Goal: Information Seeking & Learning: Learn about a topic

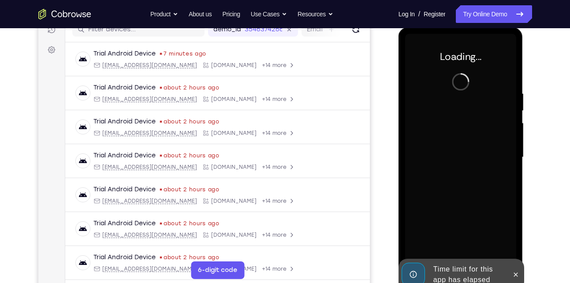
scroll to position [131, 0]
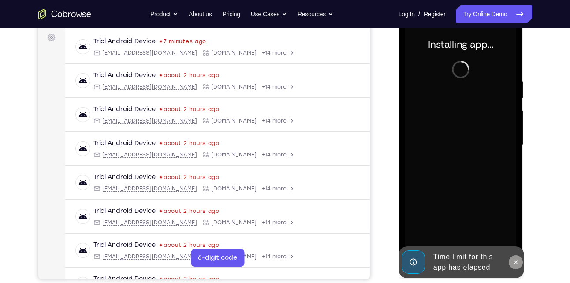
click at [514, 263] on icon at bounding box center [515, 262] width 7 height 7
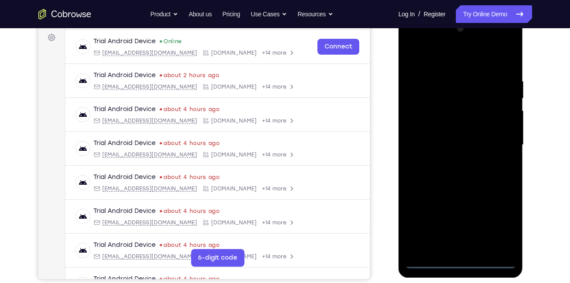
click at [462, 264] on div at bounding box center [460, 145] width 111 height 247
click at [501, 220] on div at bounding box center [460, 145] width 111 height 247
click at [447, 58] on div at bounding box center [460, 145] width 111 height 247
click at [497, 142] on div at bounding box center [460, 145] width 111 height 247
click at [447, 160] on div at bounding box center [460, 145] width 111 height 247
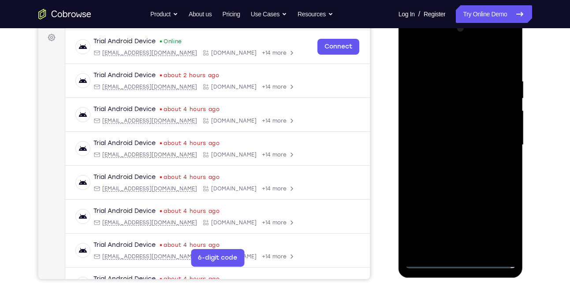
click at [450, 138] on div at bounding box center [460, 145] width 111 height 247
click at [450, 144] on div at bounding box center [460, 145] width 111 height 247
click at [448, 173] on div at bounding box center [460, 145] width 111 height 247
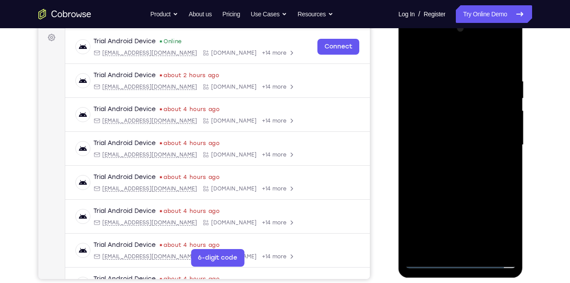
drag, startPoint x: 446, startPoint y: 67, endPoint x: 437, endPoint y: 14, distance: 53.2
click at [437, 15] on html "Online web based iOS Simulators and Android Emulators. Run iPhone, iPad, Mobile…" at bounding box center [462, 147] width 126 height 265
click at [505, 70] on div at bounding box center [460, 145] width 111 height 247
click at [444, 74] on div at bounding box center [460, 145] width 111 height 247
click at [429, 114] on div at bounding box center [460, 145] width 111 height 247
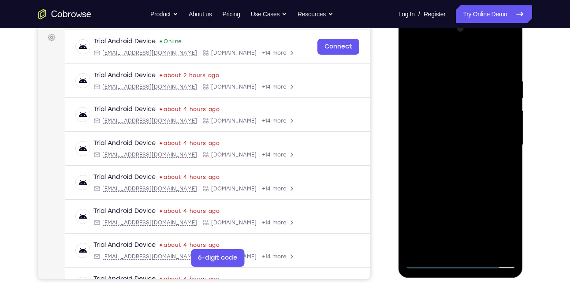
click at [460, 164] on div at bounding box center [460, 145] width 111 height 247
click at [446, 122] on div at bounding box center [460, 145] width 111 height 247
click at [455, 185] on div at bounding box center [460, 145] width 111 height 247
click at [462, 142] on div at bounding box center [460, 145] width 111 height 247
click at [485, 250] on div at bounding box center [460, 145] width 111 height 247
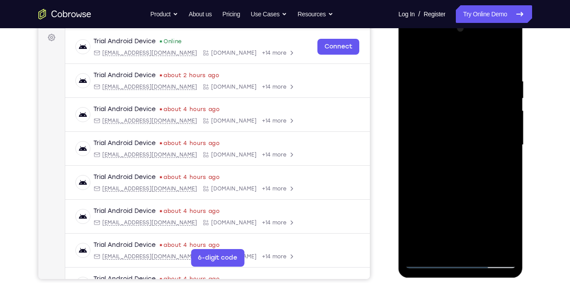
click at [458, 190] on div at bounding box center [460, 145] width 111 height 247
click at [468, 139] on div at bounding box center [460, 145] width 111 height 247
click at [462, 225] on div at bounding box center [460, 145] width 111 height 247
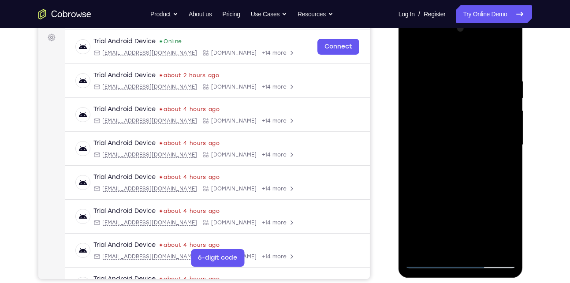
click at [462, 225] on div at bounding box center [460, 145] width 111 height 247
click at [414, 57] on div at bounding box center [460, 145] width 111 height 247
click at [455, 157] on div at bounding box center [460, 145] width 111 height 247
click at [465, 224] on div at bounding box center [460, 145] width 111 height 247
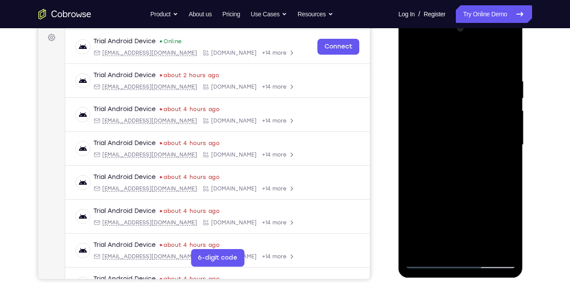
click at [418, 55] on div at bounding box center [460, 145] width 111 height 247
drag, startPoint x: 459, startPoint y: 77, endPoint x: 464, endPoint y: 235, distance: 157.9
click at [464, 235] on div at bounding box center [460, 145] width 111 height 247
click at [469, 78] on div at bounding box center [460, 145] width 111 height 247
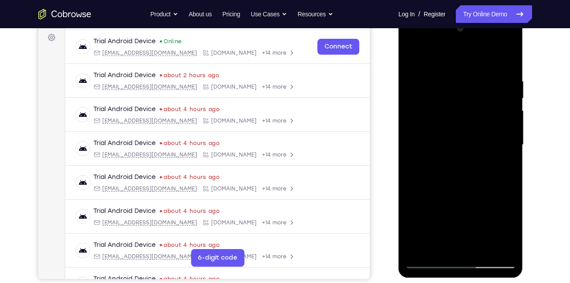
click at [507, 118] on div at bounding box center [460, 145] width 111 height 247
click at [507, 100] on div at bounding box center [460, 145] width 111 height 247
click at [507, 57] on div at bounding box center [460, 145] width 111 height 247
drag, startPoint x: 460, startPoint y: 186, endPoint x: 453, endPoint y: 98, distance: 88.0
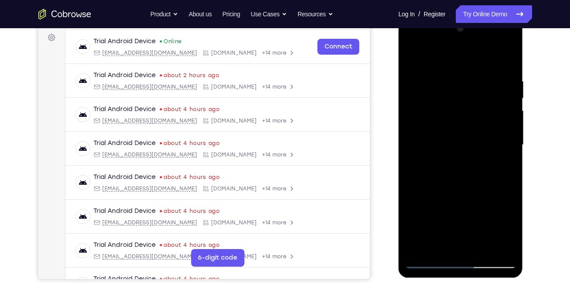
click at [453, 98] on div at bounding box center [460, 145] width 111 height 247
drag, startPoint x: 447, startPoint y: 175, endPoint x: 445, endPoint y: 62, distance: 113.3
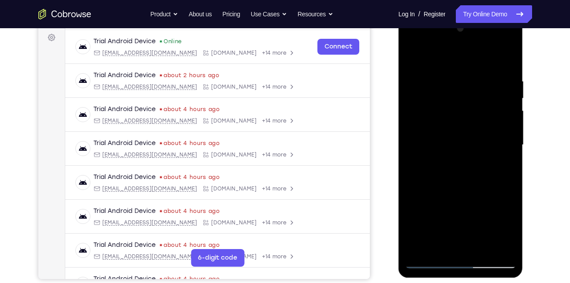
click at [445, 62] on div at bounding box center [460, 145] width 111 height 247
drag, startPoint x: 457, startPoint y: 165, endPoint x: 457, endPoint y: 71, distance: 94.8
click at [457, 71] on div at bounding box center [460, 145] width 111 height 247
drag, startPoint x: 446, startPoint y: 187, endPoint x: 436, endPoint y: 71, distance: 117.3
click at [436, 71] on div at bounding box center [460, 145] width 111 height 247
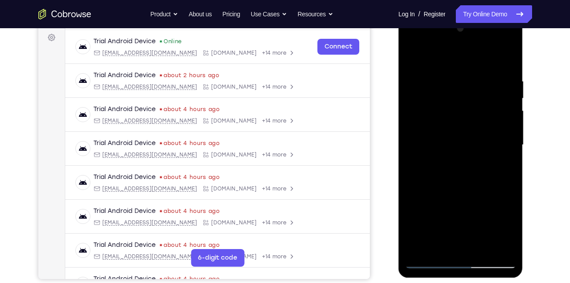
drag, startPoint x: 448, startPoint y: 168, endPoint x: 440, endPoint y: 73, distance: 94.7
click at [440, 73] on div at bounding box center [460, 145] width 111 height 247
drag, startPoint x: 451, startPoint y: 188, endPoint x: 447, endPoint y: 86, distance: 101.9
click at [447, 86] on div at bounding box center [460, 145] width 111 height 247
drag, startPoint x: 463, startPoint y: 188, endPoint x: 457, endPoint y: 113, distance: 75.6
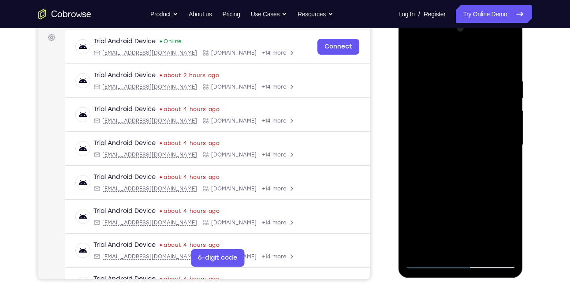
click at [457, 113] on div at bounding box center [460, 145] width 111 height 247
click at [468, 105] on div at bounding box center [460, 145] width 111 height 247
drag, startPoint x: 470, startPoint y: 176, endPoint x: 459, endPoint y: 63, distance: 113.4
click at [459, 63] on div at bounding box center [460, 145] width 111 height 247
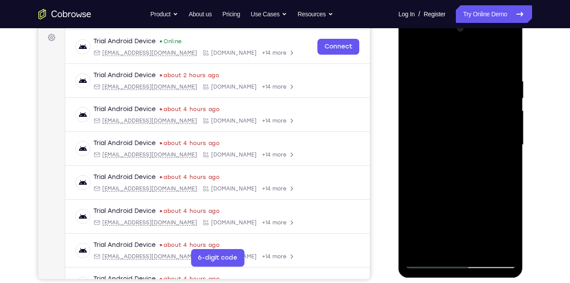
drag, startPoint x: 469, startPoint y: 187, endPoint x: 468, endPoint y: 132, distance: 54.7
click at [468, 132] on div at bounding box center [460, 145] width 111 height 247
drag, startPoint x: 467, startPoint y: 184, endPoint x: 459, endPoint y: 108, distance: 76.7
click at [459, 108] on div at bounding box center [460, 145] width 111 height 247
drag, startPoint x: 460, startPoint y: 197, endPoint x: 459, endPoint y: 100, distance: 96.6
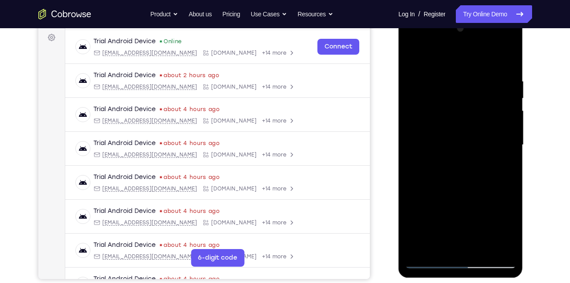
click at [459, 100] on div at bounding box center [460, 145] width 111 height 247
drag, startPoint x: 451, startPoint y: 181, endPoint x: 447, endPoint y: 91, distance: 90.1
click at [447, 91] on div at bounding box center [460, 145] width 111 height 247
click at [455, 158] on div at bounding box center [460, 145] width 111 height 247
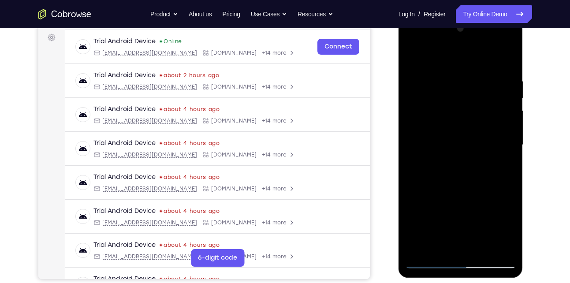
drag, startPoint x: 455, startPoint y: 158, endPoint x: 450, endPoint y: 56, distance: 102.8
click at [450, 56] on div at bounding box center [460, 145] width 111 height 247
drag, startPoint x: 455, startPoint y: 145, endPoint x: 451, endPoint y: 39, distance: 105.5
click at [451, 39] on div at bounding box center [460, 145] width 111 height 247
drag, startPoint x: 465, startPoint y: 176, endPoint x: 452, endPoint y: 62, distance: 114.9
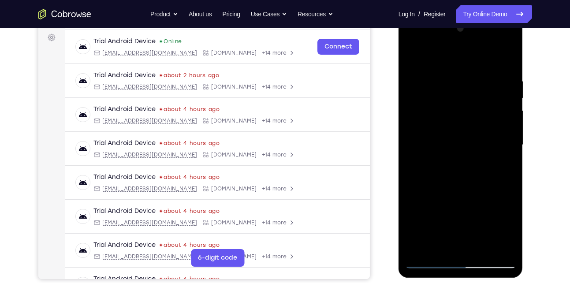
click at [452, 62] on div at bounding box center [460, 145] width 111 height 247
drag, startPoint x: 462, startPoint y: 183, endPoint x: 458, endPoint y: 115, distance: 68.4
click at [458, 115] on div at bounding box center [460, 145] width 111 height 247
drag, startPoint x: 458, startPoint y: 115, endPoint x: 455, endPoint y: 182, distance: 67.1
click at [455, 182] on div at bounding box center [460, 145] width 111 height 247
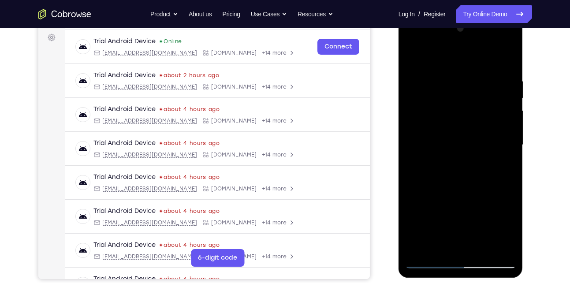
click at [503, 143] on div at bounding box center [460, 145] width 111 height 247
click at [449, 141] on div at bounding box center [460, 145] width 111 height 247
drag, startPoint x: 449, startPoint y: 141, endPoint x: 447, endPoint y: 163, distance: 22.1
click at [447, 163] on div at bounding box center [460, 145] width 111 height 247
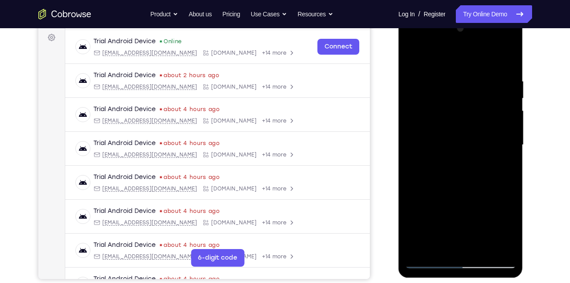
click at [511, 162] on div at bounding box center [460, 145] width 111 height 247
drag, startPoint x: 455, startPoint y: 195, endPoint x: 453, endPoint y: 80, distance: 115.1
click at [453, 80] on div at bounding box center [460, 145] width 111 height 247
drag, startPoint x: 454, startPoint y: 198, endPoint x: 444, endPoint y: 74, distance: 124.3
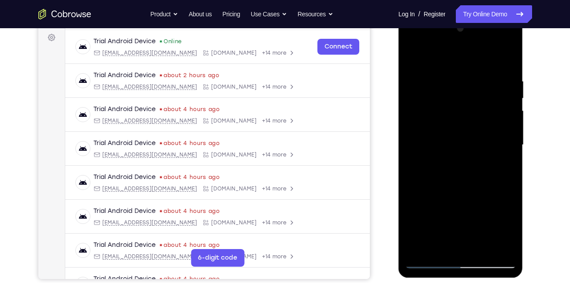
click at [444, 74] on div at bounding box center [460, 145] width 111 height 247
click at [446, 98] on div at bounding box center [460, 145] width 111 height 247
drag, startPoint x: 449, startPoint y: 183, endPoint x: 448, endPoint y: 54, distance: 128.7
click at [448, 54] on div at bounding box center [460, 145] width 111 height 247
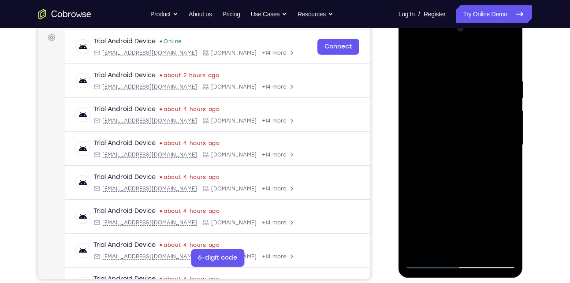
click at [419, 250] on div at bounding box center [460, 145] width 111 height 247
click at [500, 248] on div at bounding box center [460, 145] width 111 height 247
click at [421, 253] on div at bounding box center [460, 145] width 111 height 247
drag, startPoint x: 460, startPoint y: 74, endPoint x: 459, endPoint y: 221, distance: 147.3
click at [459, 221] on div at bounding box center [460, 145] width 111 height 247
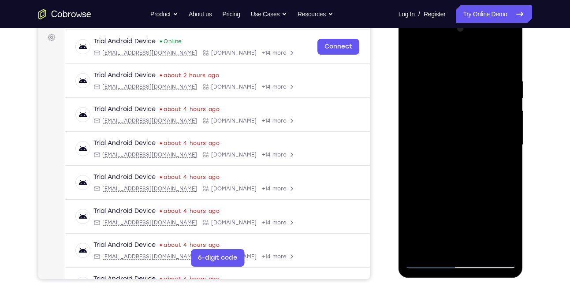
click at [509, 56] on div at bounding box center [460, 145] width 111 height 247
click at [451, 72] on div at bounding box center [460, 145] width 111 height 247
drag, startPoint x: 443, startPoint y: 217, endPoint x: 435, endPoint y: 111, distance: 106.5
click at [435, 111] on div at bounding box center [460, 145] width 111 height 247
drag, startPoint x: 447, startPoint y: 185, endPoint x: 440, endPoint y: 101, distance: 84.9
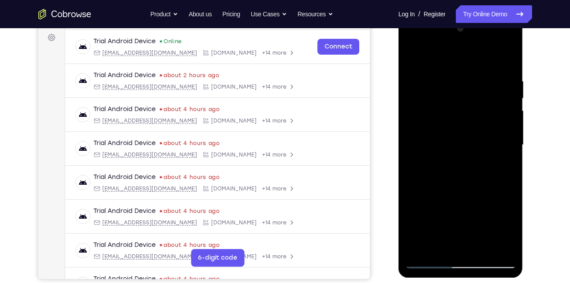
click at [440, 101] on div at bounding box center [460, 145] width 111 height 247
drag, startPoint x: 434, startPoint y: 216, endPoint x: 432, endPoint y: 124, distance: 92.2
click at [432, 124] on div at bounding box center [460, 145] width 111 height 247
drag, startPoint x: 443, startPoint y: 203, endPoint x: 436, endPoint y: 100, distance: 103.4
click at [436, 100] on div at bounding box center [460, 145] width 111 height 247
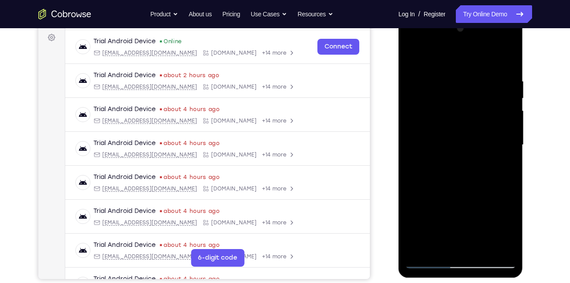
click at [418, 250] on div at bounding box center [460, 145] width 111 height 247
drag, startPoint x: 457, startPoint y: 89, endPoint x: 451, endPoint y: 207, distance: 118.3
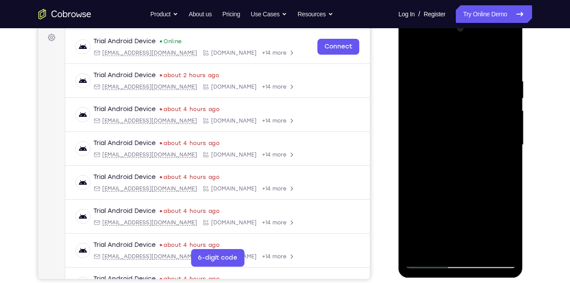
click at [451, 207] on div at bounding box center [460, 145] width 111 height 247
click at [448, 70] on div at bounding box center [460, 145] width 111 height 247
click at [507, 143] on div at bounding box center [460, 145] width 111 height 247
click at [419, 174] on div at bounding box center [460, 145] width 111 height 247
click at [496, 192] on div at bounding box center [460, 145] width 111 height 247
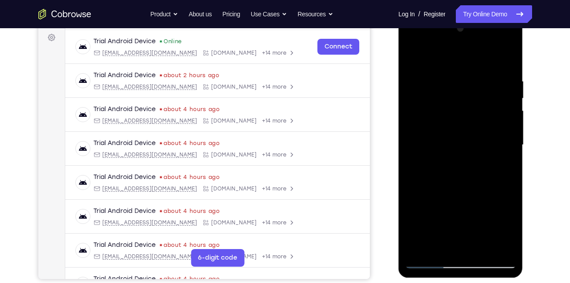
click at [455, 248] on div at bounding box center [460, 145] width 111 height 247
click at [427, 262] on div at bounding box center [460, 145] width 111 height 247
click at [503, 247] on div at bounding box center [460, 145] width 111 height 247
click at [507, 162] on div at bounding box center [460, 145] width 111 height 247
click at [500, 120] on div at bounding box center [460, 145] width 111 height 247
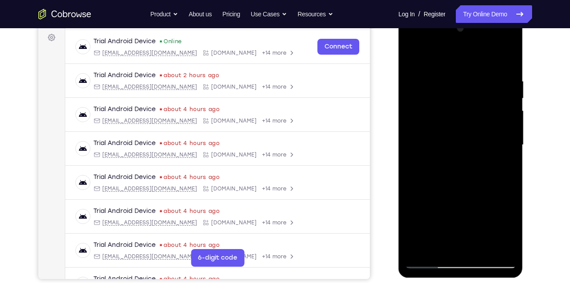
click at [503, 119] on div at bounding box center [460, 145] width 111 height 247
click at [412, 96] on div at bounding box center [460, 145] width 111 height 247
click at [494, 247] on div at bounding box center [460, 145] width 111 height 247
click at [500, 161] on div at bounding box center [460, 145] width 111 height 247
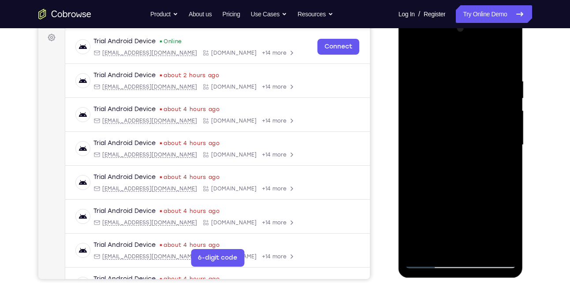
click at [500, 161] on div at bounding box center [460, 145] width 111 height 247
click at [505, 125] on div at bounding box center [460, 145] width 111 height 247
click at [505, 118] on div at bounding box center [460, 145] width 111 height 247
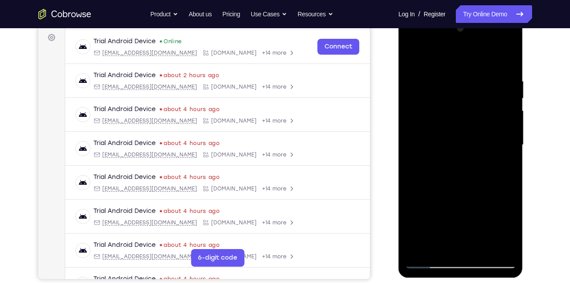
drag, startPoint x: 505, startPoint y: 118, endPoint x: 448, endPoint y: 132, distance: 58.2
click at [448, 132] on div at bounding box center [460, 145] width 111 height 247
click at [492, 122] on div at bounding box center [460, 145] width 111 height 247
click at [423, 144] on div at bounding box center [460, 145] width 111 height 247
click at [492, 137] on div at bounding box center [460, 145] width 111 height 247
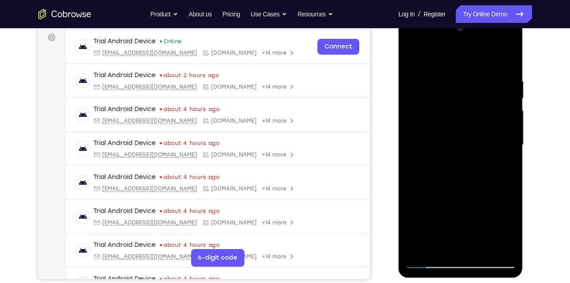
click at [492, 137] on div at bounding box center [460, 145] width 111 height 247
click at [421, 142] on div at bounding box center [460, 145] width 111 height 247
click at [497, 129] on div at bounding box center [460, 145] width 111 height 247
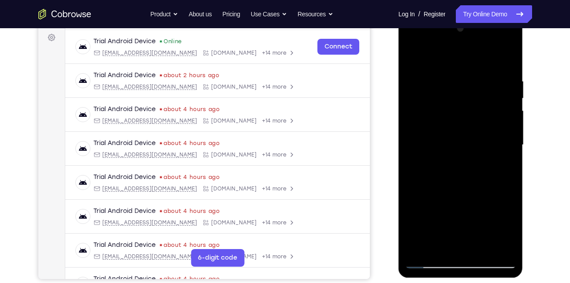
click at [497, 129] on div at bounding box center [460, 145] width 111 height 247
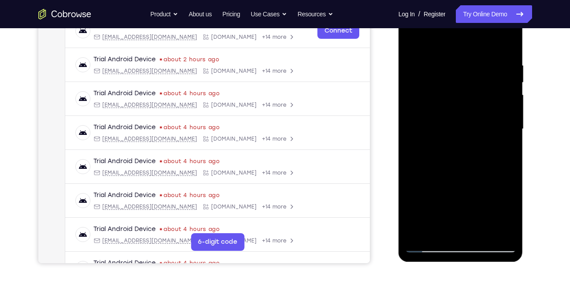
scroll to position [140, 0]
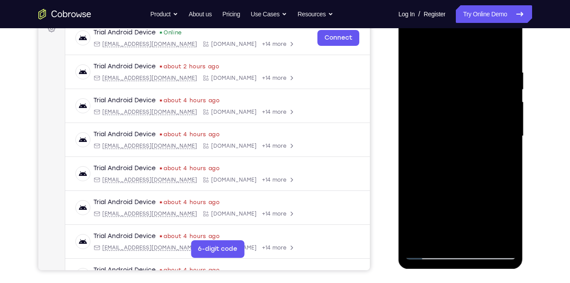
click at [497, 129] on div at bounding box center [460, 136] width 111 height 247
click at [502, 111] on div at bounding box center [460, 136] width 111 height 247
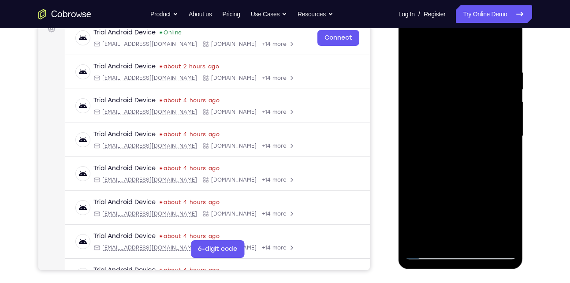
click at [508, 52] on div at bounding box center [460, 136] width 111 height 247
drag, startPoint x: 454, startPoint y: 75, endPoint x: 455, endPoint y: 198, distance: 123.9
click at [455, 198] on div at bounding box center [460, 136] width 111 height 247
click at [479, 239] on div at bounding box center [460, 136] width 111 height 247
click at [452, 127] on div at bounding box center [460, 136] width 111 height 247
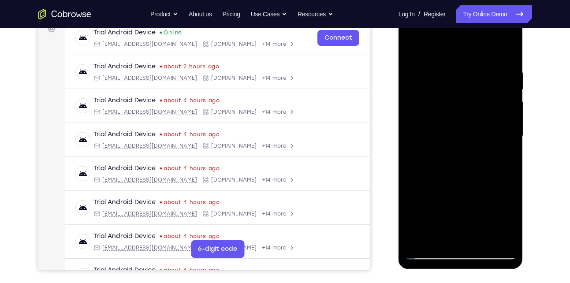
click at [416, 50] on div at bounding box center [460, 136] width 111 height 247
drag, startPoint x: 443, startPoint y: 84, endPoint x: 444, endPoint y: 197, distance: 112.4
click at [444, 197] on div at bounding box center [460, 136] width 111 height 247
click at [453, 168] on div at bounding box center [460, 136] width 111 height 247
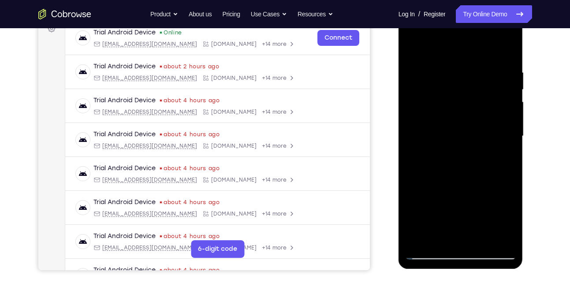
click at [453, 168] on div at bounding box center [460, 136] width 111 height 247
drag, startPoint x: 453, startPoint y: 168, endPoint x: 449, endPoint y: 93, distance: 74.6
click at [449, 93] on div at bounding box center [460, 136] width 111 height 247
click at [425, 183] on div at bounding box center [460, 136] width 111 height 247
click at [436, 209] on div at bounding box center [460, 136] width 111 height 247
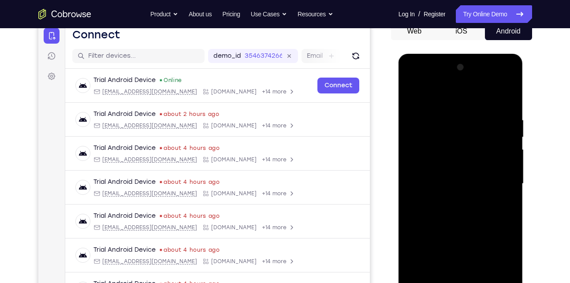
scroll to position [102, 0]
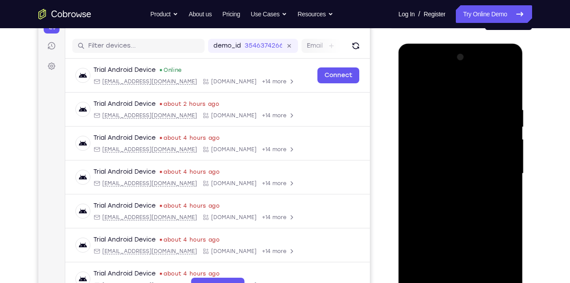
click at [421, 170] on div at bounding box center [460, 173] width 111 height 247
click at [510, 170] on div at bounding box center [460, 173] width 111 height 247
click at [414, 84] on div at bounding box center [460, 173] width 111 height 247
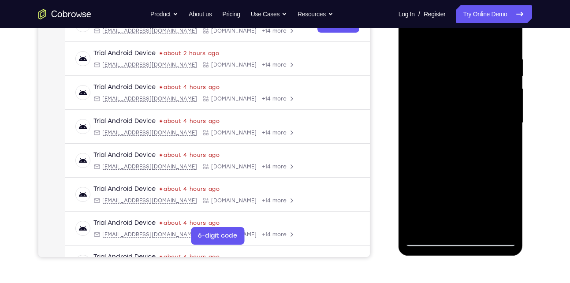
scroll to position [153, 0]
click at [482, 228] on div at bounding box center [460, 122] width 111 height 247
